Goal: Task Accomplishment & Management: Manage account settings

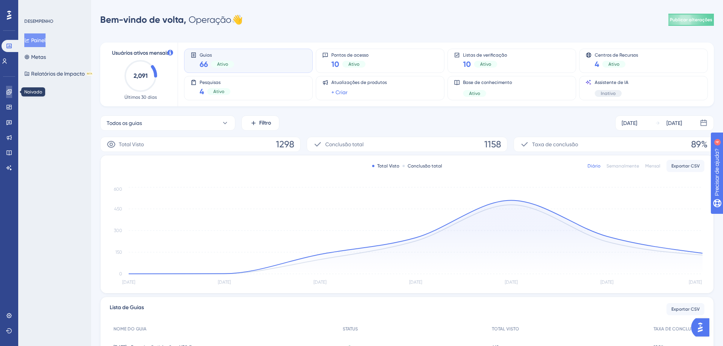
click at [6, 92] on link at bounding box center [9, 92] width 6 height 12
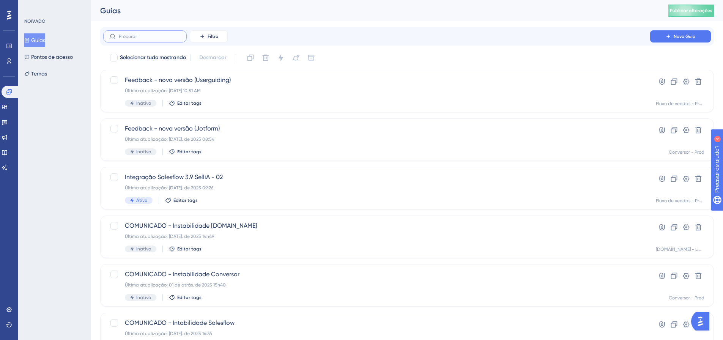
click at [157, 36] on input "text" at bounding box center [149, 36] width 61 height 5
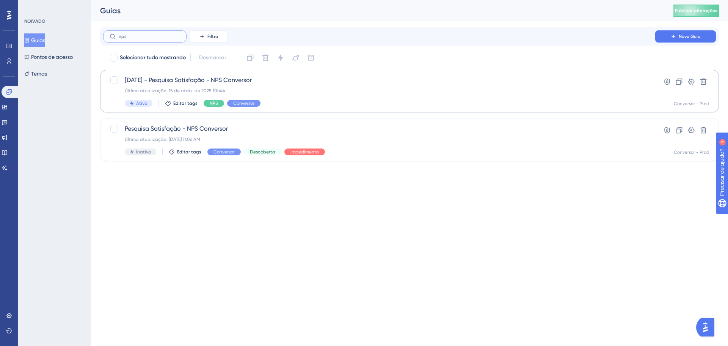
type input "nps"
click at [253, 84] on span "[DATE] - Pesquisa Satisfação - NPS Conversor" at bounding box center [379, 79] width 509 height 9
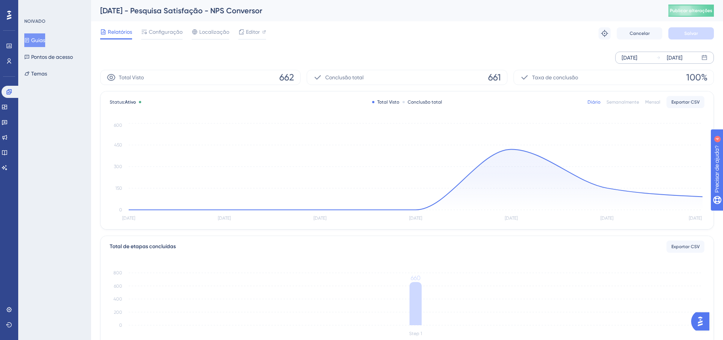
click at [668, 57] on div "[DATE]" at bounding box center [675, 57] width 16 height 9
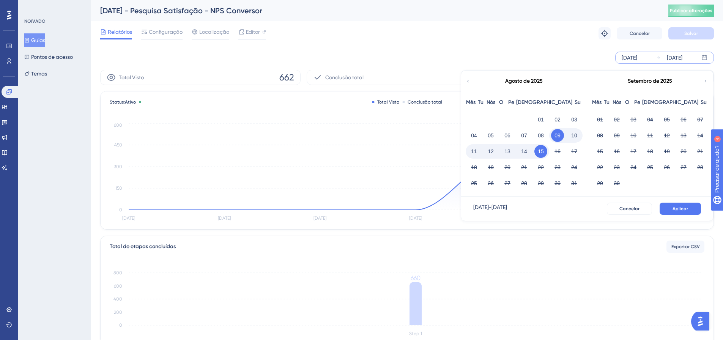
click at [539, 151] on font "15" at bounding box center [541, 151] width 6 height 6
click at [696, 206] on button "Aplicar" at bounding box center [679, 209] width 41 height 12
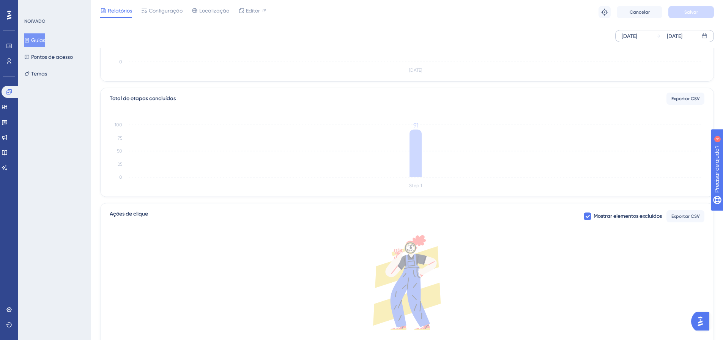
scroll to position [152, 0]
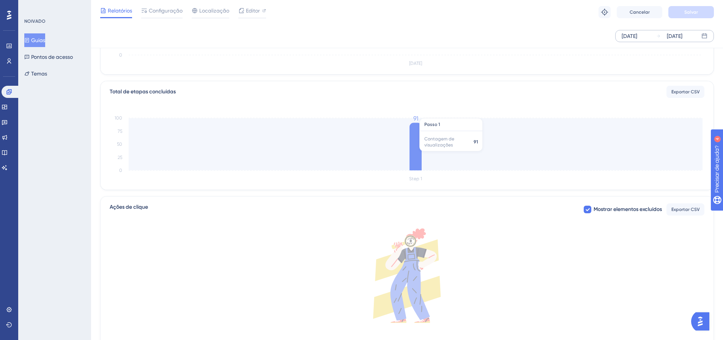
click at [415, 153] on icon at bounding box center [415, 147] width 12 height 48
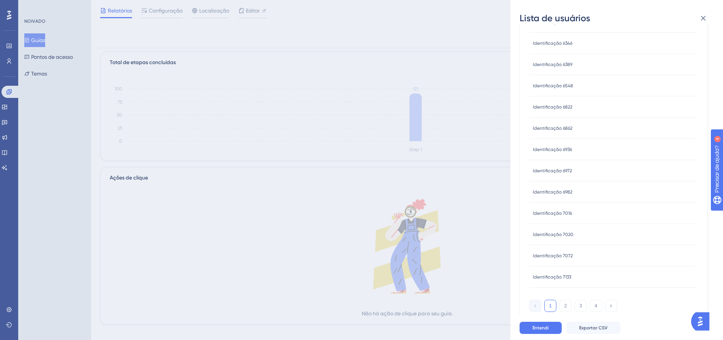
scroll to position [190, 0]
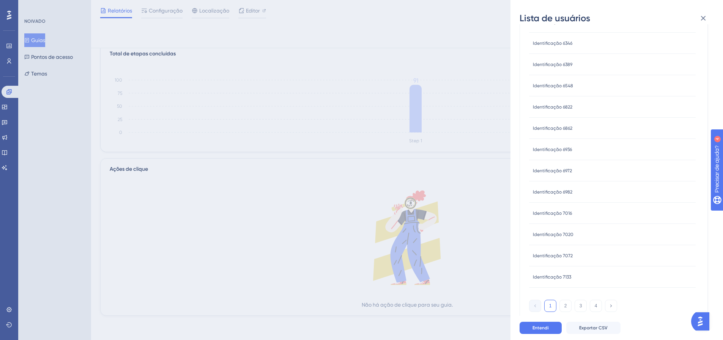
click at [571, 224] on div "Identificação 7020 Identificação 7020" at bounding box center [553, 234] width 41 height 21
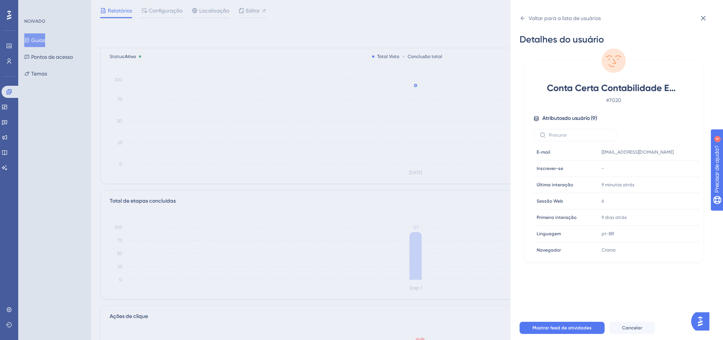
scroll to position [0, 0]
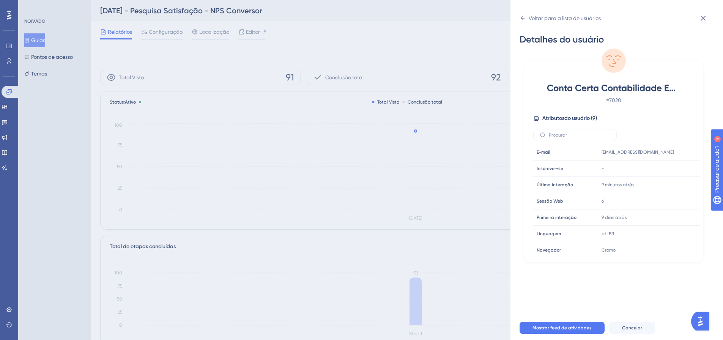
click at [410, 192] on div "Voltar para a lista de usuários Detalhes do usuário Conta Certa Contabilidade E…" at bounding box center [361, 170] width 723 height 340
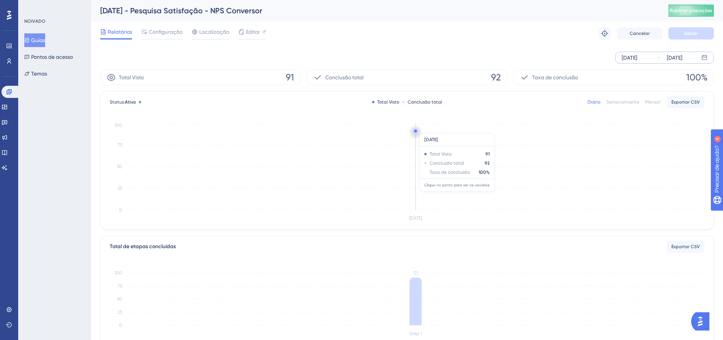
click at [416, 129] on circle at bounding box center [415, 131] width 6 height 6
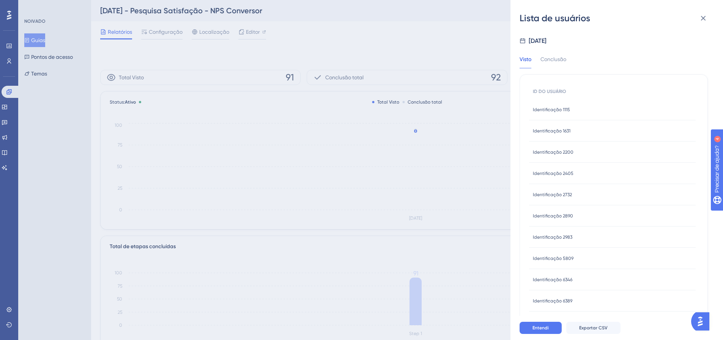
click at [566, 124] on div "Identificação 1631 Identificação 1631" at bounding box center [552, 130] width 38 height 21
click at [566, 127] on div "Identificação 1631 Identificação 1631" at bounding box center [552, 130] width 38 height 21
click at [556, 135] on div "Identificação 1631 Identificação 1631" at bounding box center [552, 130] width 38 height 21
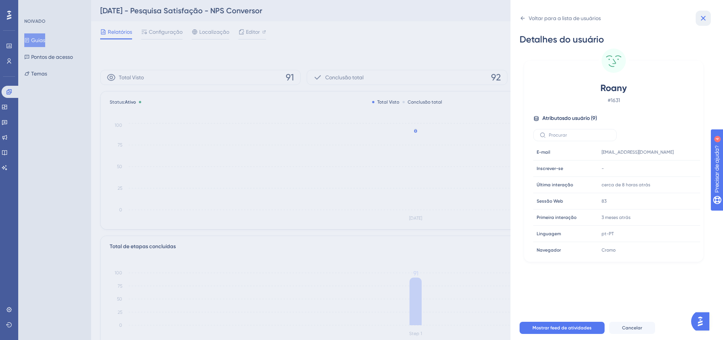
click at [701, 19] on icon at bounding box center [702, 18] width 9 height 9
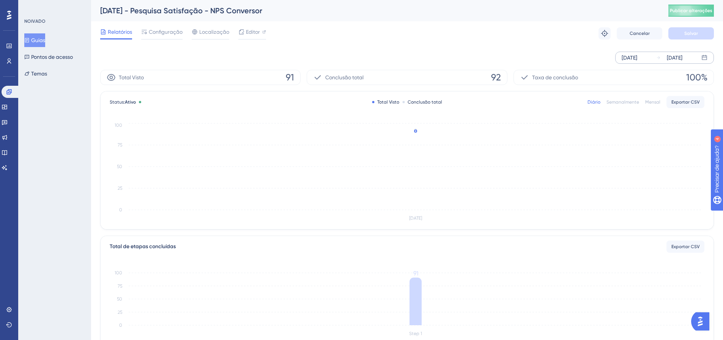
click at [43, 37] on font "Guias" at bounding box center [38, 40] width 14 height 9
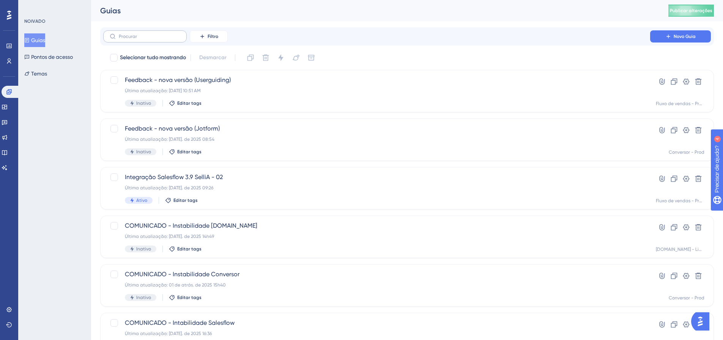
click at [134, 33] on label at bounding box center [144, 36] width 83 height 12
click at [134, 34] on input "text" at bounding box center [149, 36] width 61 height 5
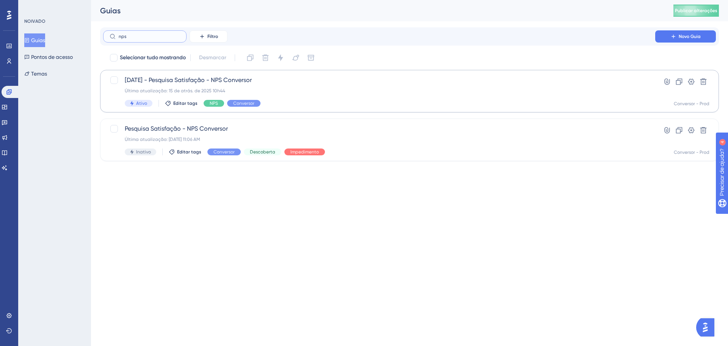
type input "nps"
click at [296, 91] on div "Última atualização: 15 de atrás. de 2025 10h44" at bounding box center [379, 91] width 509 height 6
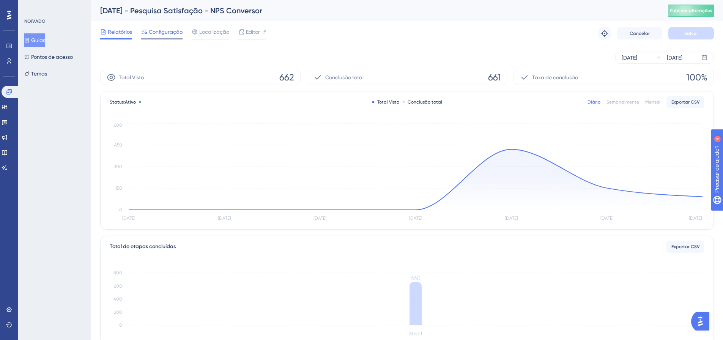
click at [180, 35] on span "Configuração" at bounding box center [166, 31] width 34 height 9
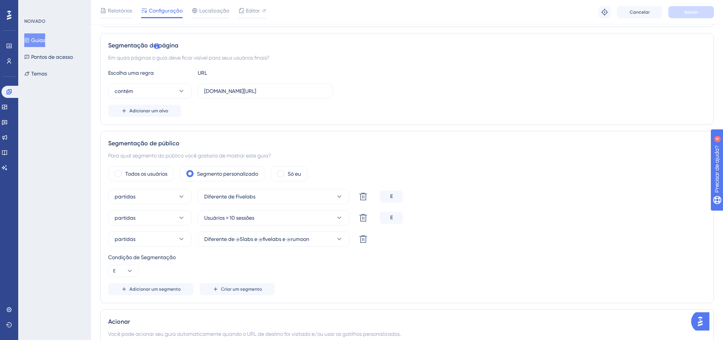
scroll to position [78, 0]
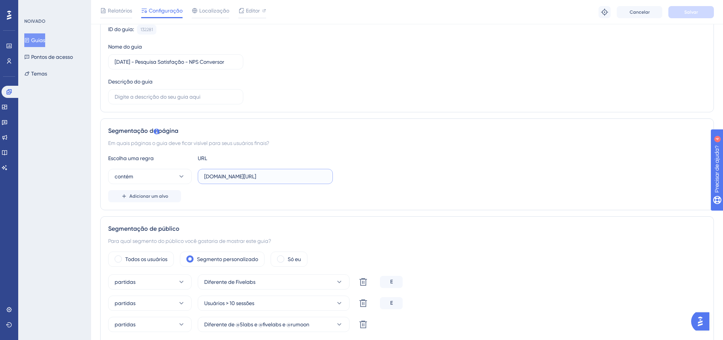
drag, startPoint x: 291, startPoint y: 176, endPoint x: 261, endPoint y: 181, distance: 30.1
click at [261, 181] on label "[DOMAIN_NAME][URL]" at bounding box center [265, 176] width 135 height 15
type input "[DOMAIN_NAME]"
click at [693, 14] on font "Salvar" at bounding box center [691, 11] width 14 height 5
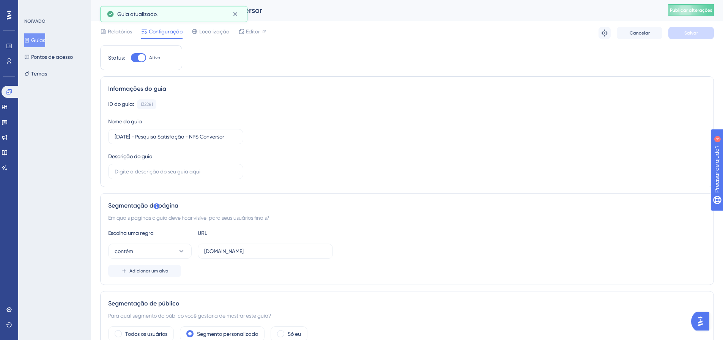
scroll to position [0, 0]
click at [694, 15] on button "Publicar alterações" at bounding box center [691, 11] width 46 height 12
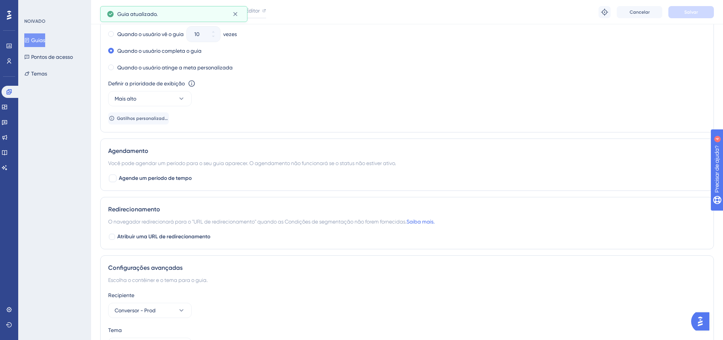
scroll to position [609, 0]
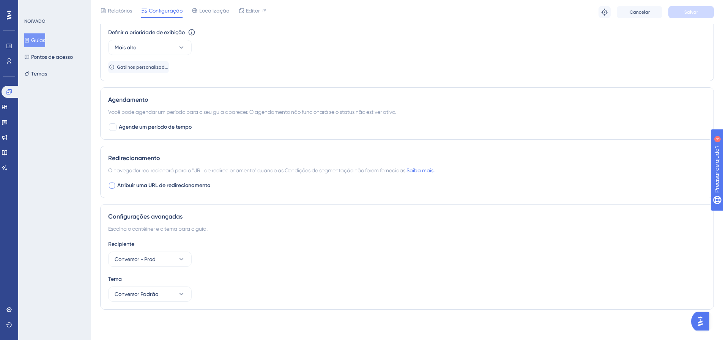
click at [113, 183] on div at bounding box center [112, 185] width 6 height 6
checkbox input "true"
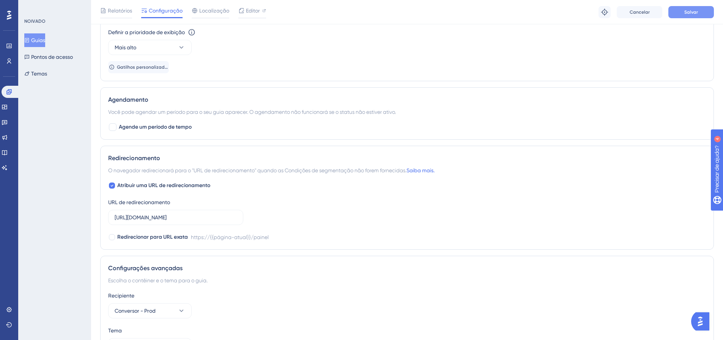
click at [695, 12] on font "Salvar" at bounding box center [691, 11] width 14 height 5
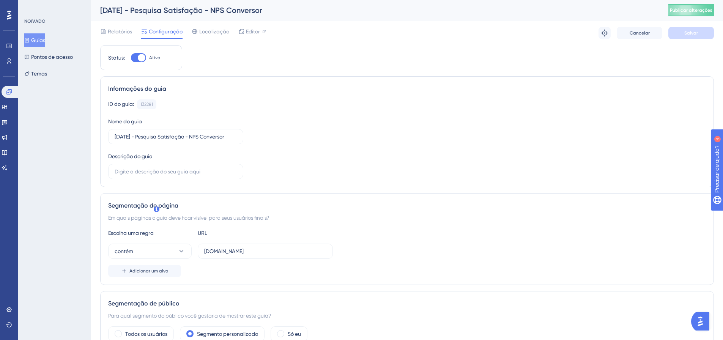
scroll to position [0, 0]
click at [683, 13] on button "Publicar alterações" at bounding box center [691, 11] width 46 height 12
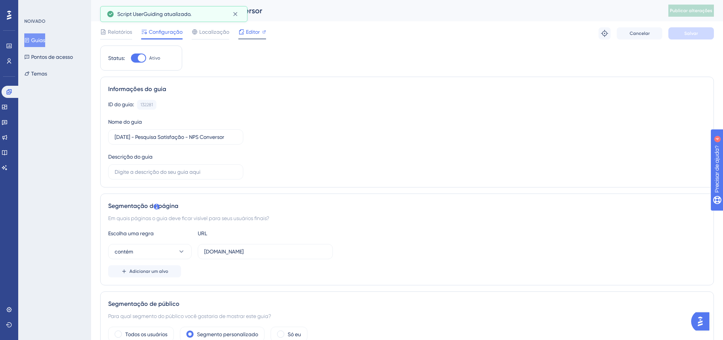
click at [260, 32] on div "Editor" at bounding box center [252, 31] width 28 height 9
